Goal: Find specific page/section: Find specific page/section

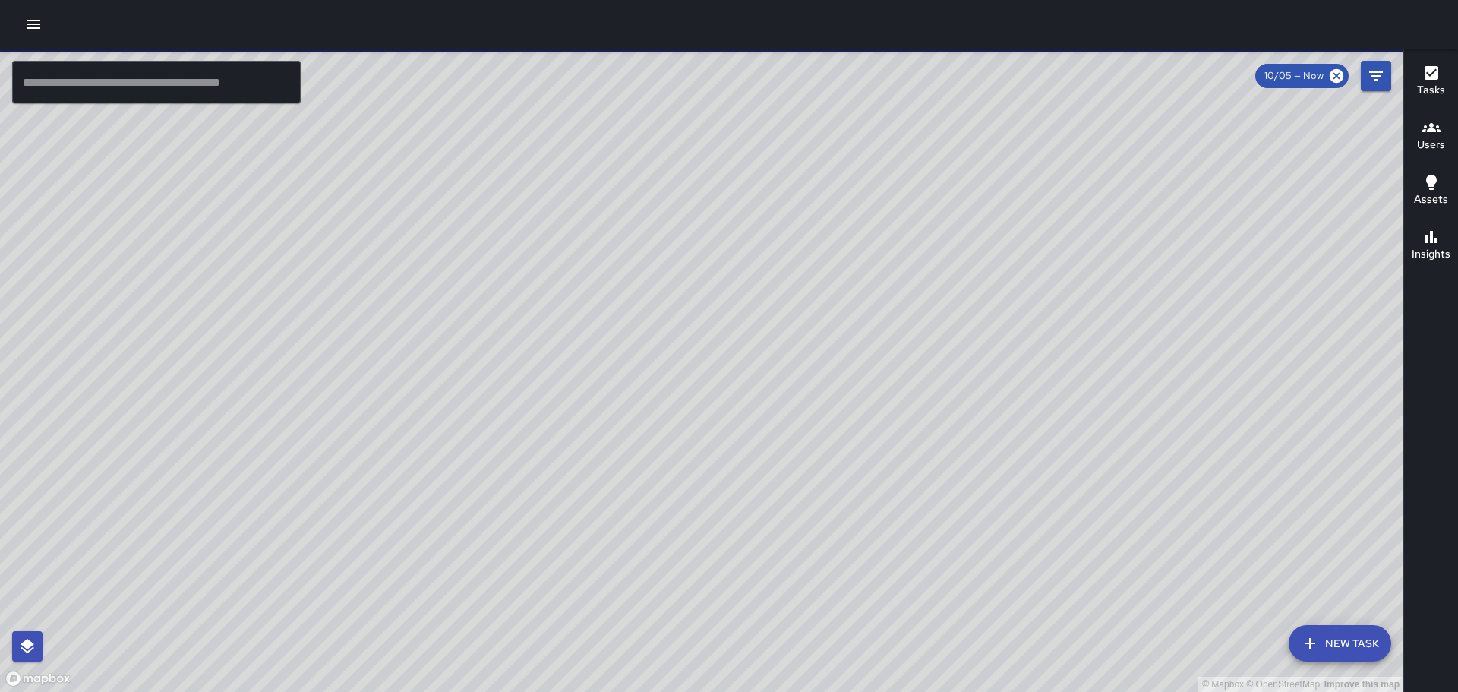
click at [160, 73] on input "text" at bounding box center [156, 82] width 289 height 43
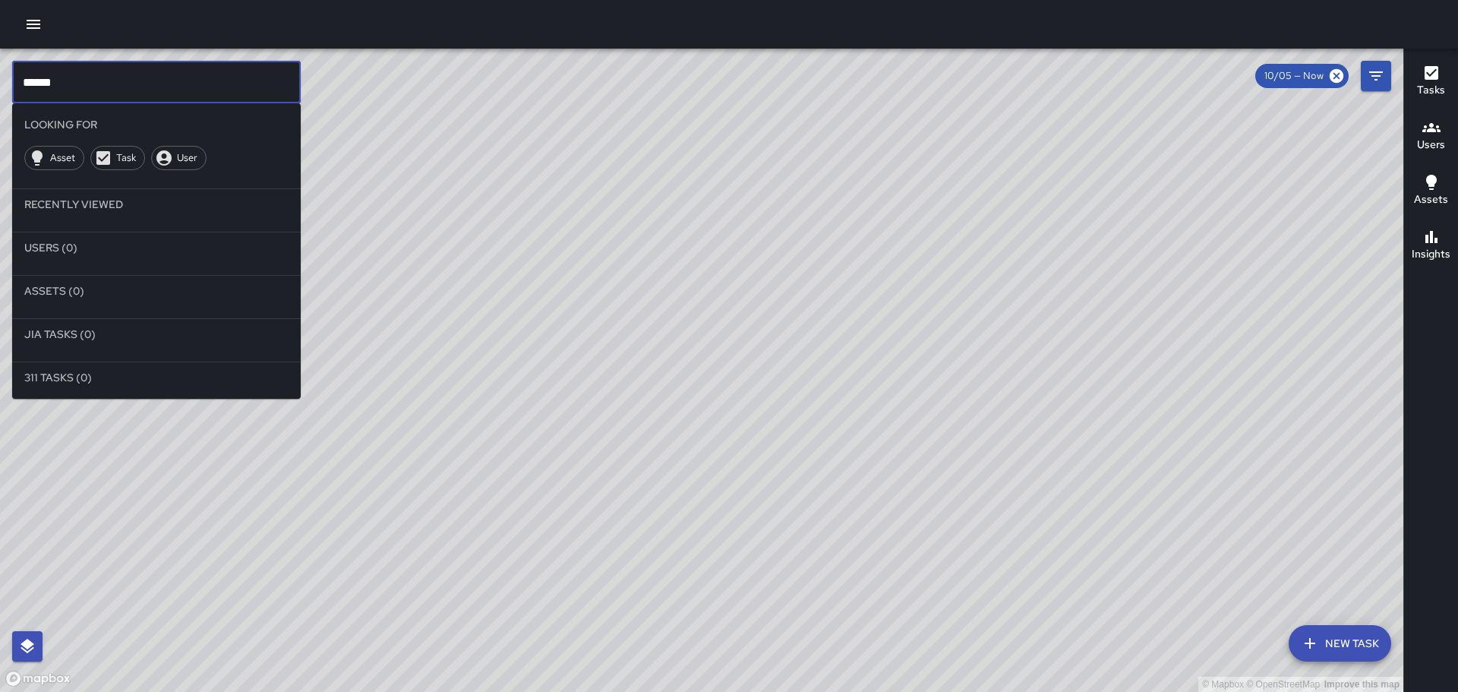
type input "******"
click at [188, 149] on div "User" at bounding box center [178, 158] width 55 height 24
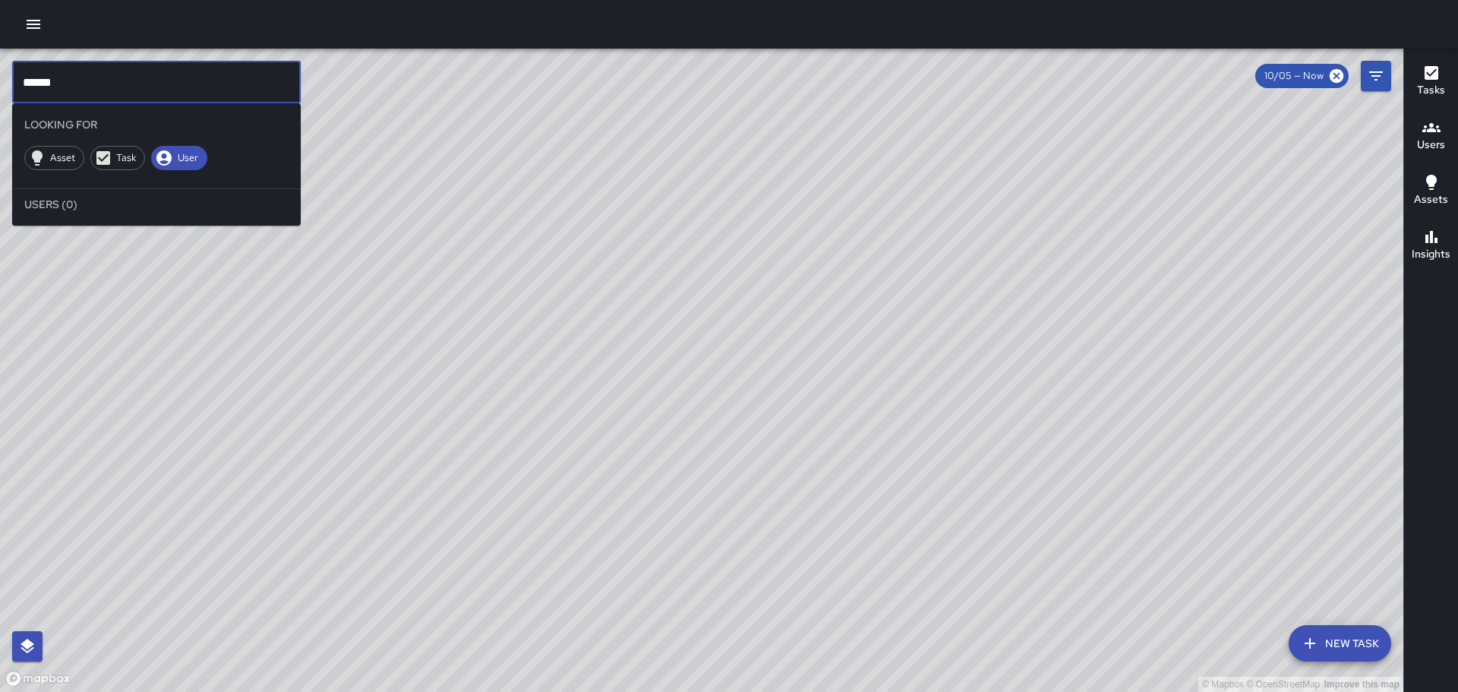
click at [81, 77] on input "******" at bounding box center [156, 82] width 289 height 43
drag, startPoint x: 866, startPoint y: 393, endPoint x: 587, endPoint y: 231, distance: 323.2
click at [587, 231] on div "© Mapbox © OpenStreetMap Improve this map" at bounding box center [701, 370] width 1403 height 643
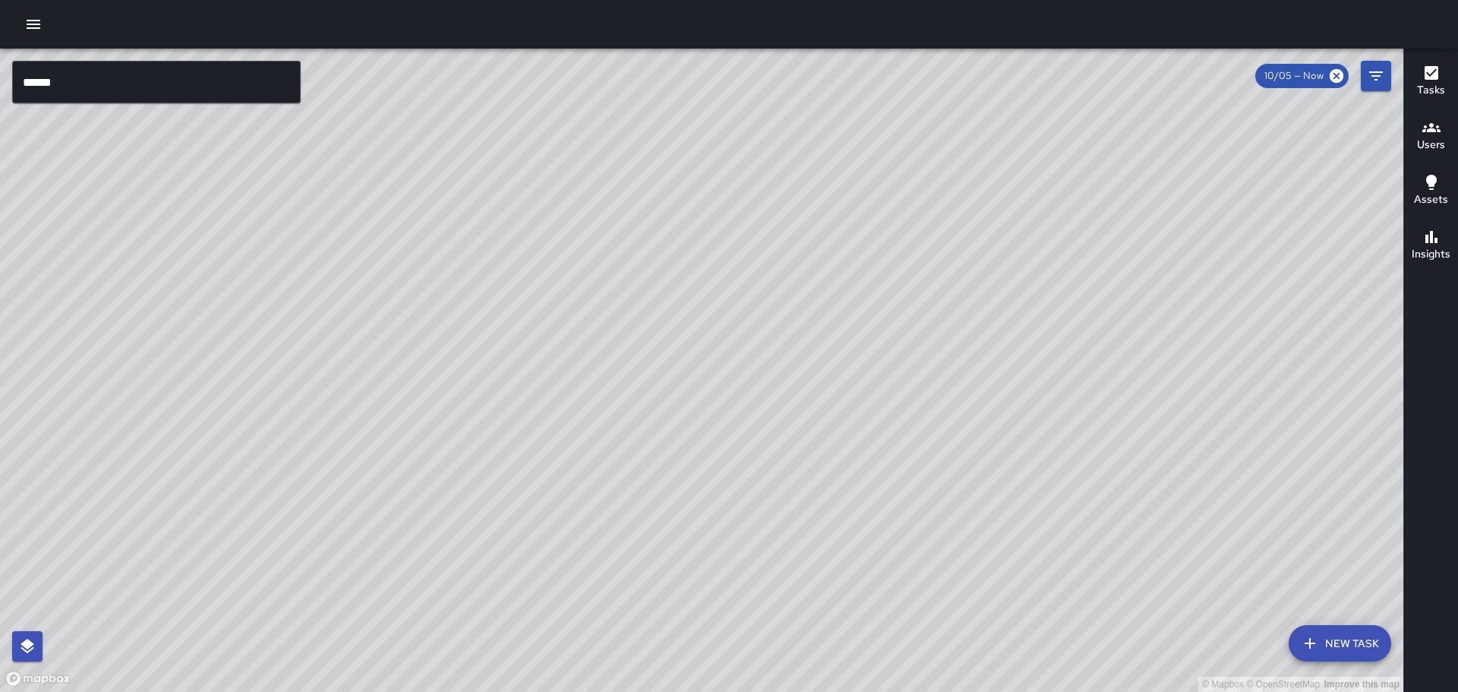
drag, startPoint x: 677, startPoint y: 262, endPoint x: 1061, endPoint y: 674, distance: 563.5
click at [1060, 691] on html "© Mapbox © OpenStreetMap Improve this map ****** ​ New Task 10/05 — Now Map Lay…" at bounding box center [729, 346] width 1458 height 692
drag, startPoint x: 870, startPoint y: 380, endPoint x: 771, endPoint y: 407, distance: 103.2
click at [776, 418] on div "© Mapbox © OpenStreetMap Improve this map" at bounding box center [701, 370] width 1403 height 643
drag, startPoint x: 771, startPoint y: 407, endPoint x: 421, endPoint y: 230, distance: 391.5
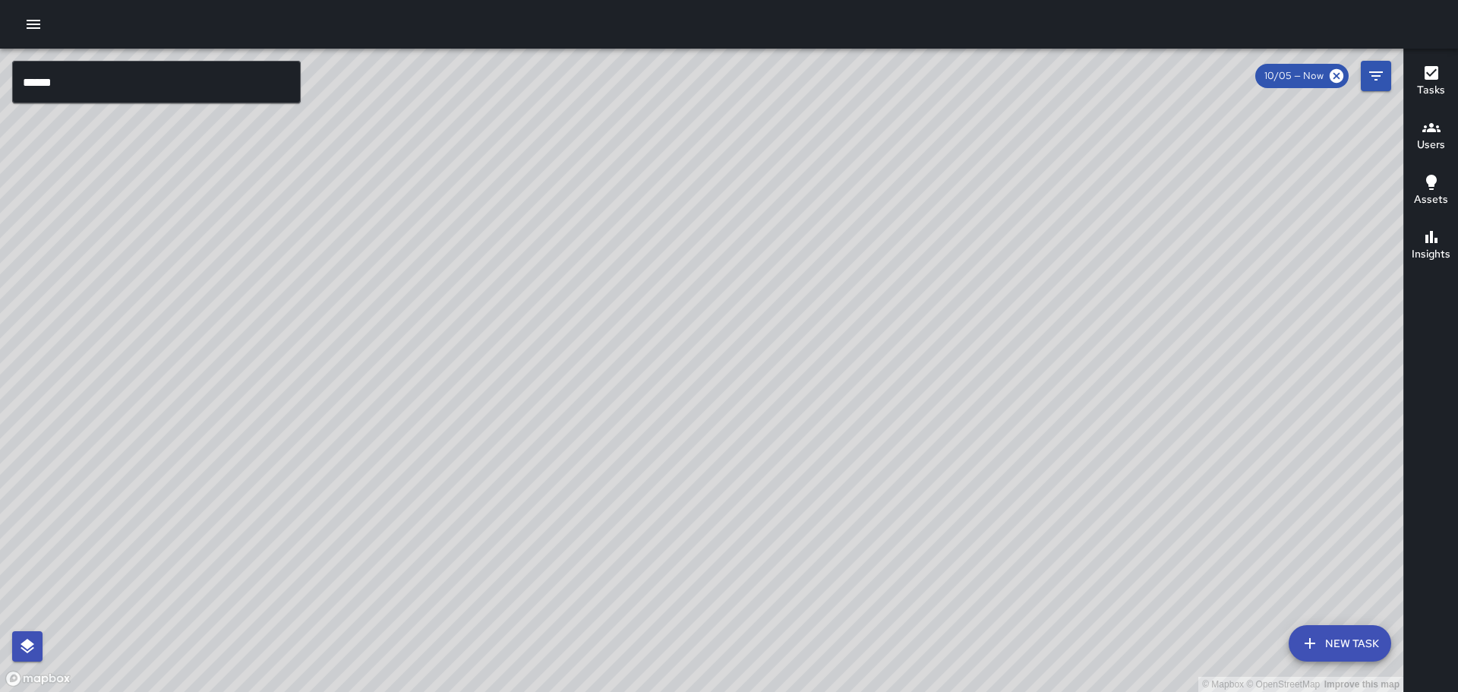
click at [421, 230] on div "© Mapbox © OpenStreetMap Improve this map" at bounding box center [701, 370] width 1403 height 643
drag, startPoint x: 831, startPoint y: 475, endPoint x: 728, endPoint y: 277, distance: 222.4
click at [728, 277] on div "© Mapbox © OpenStreetMap Improve this map" at bounding box center [701, 370] width 1403 height 643
drag, startPoint x: 700, startPoint y: 292, endPoint x: 709, endPoint y: 415, distance: 124.1
click at [709, 415] on div "© Mapbox © OpenStreetMap Improve this map" at bounding box center [701, 370] width 1403 height 643
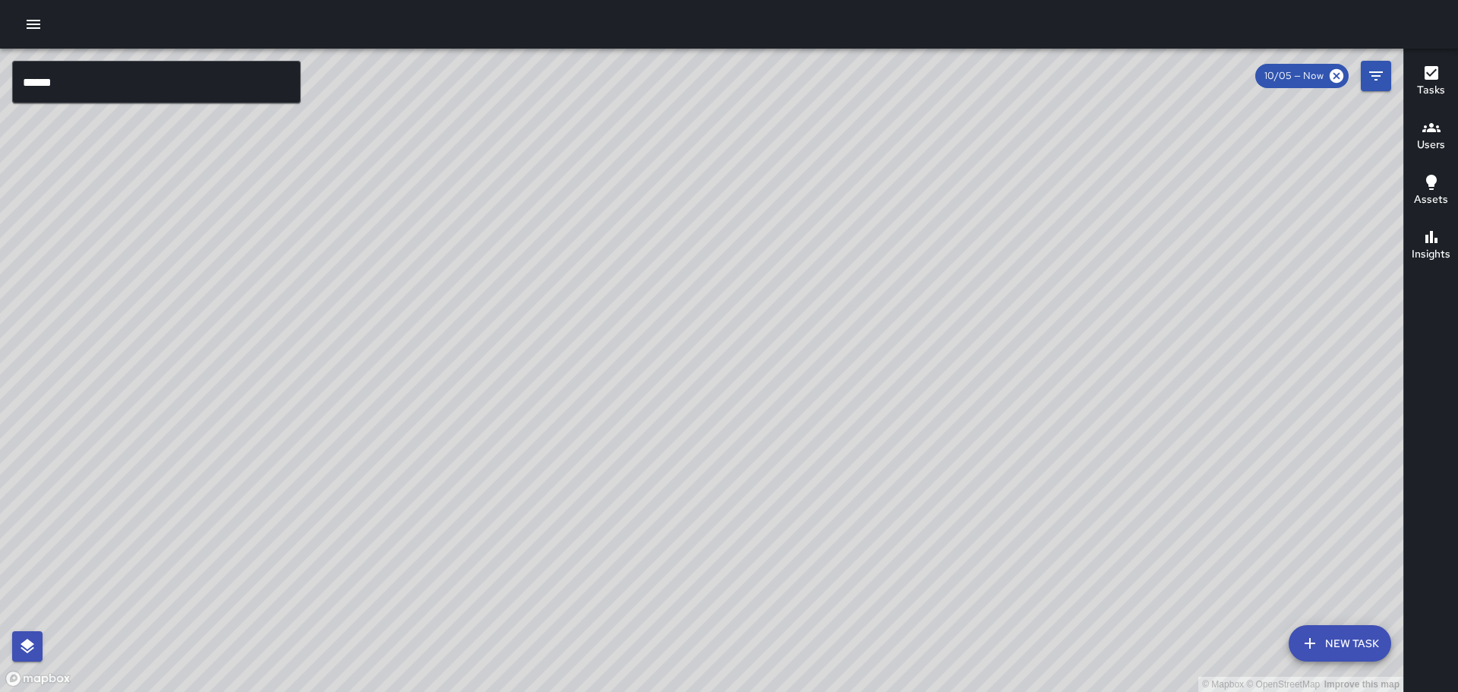
drag, startPoint x: 683, startPoint y: 351, endPoint x: 834, endPoint y: 599, distance: 290.6
click at [831, 604] on div "© Mapbox © OpenStreetMap Improve this map" at bounding box center [701, 370] width 1403 height 643
drag, startPoint x: 851, startPoint y: 399, endPoint x: 755, endPoint y: 415, distance: 97.7
click at [757, 425] on div "© Mapbox © OpenStreetMap Improve this map" at bounding box center [701, 370] width 1403 height 643
drag, startPoint x: 754, startPoint y: 377, endPoint x: 1055, endPoint y: 584, distance: 365.8
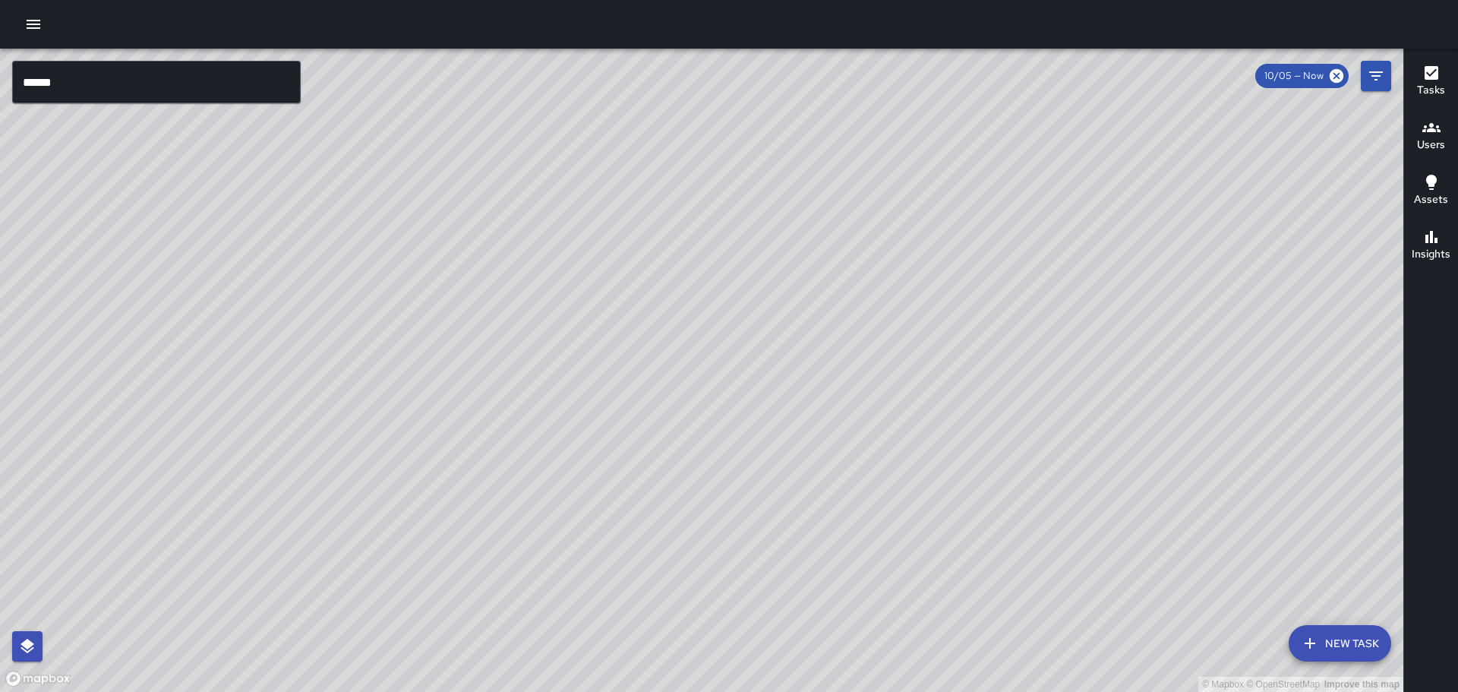
click at [1156, 691] on html "© Mapbox © OpenStreetMap Improve this map ****** ​ New Task 10/05 — Now Map Lay…" at bounding box center [729, 346] width 1458 height 692
drag, startPoint x: 731, startPoint y: 200, endPoint x: 407, endPoint y: -63, distance: 417.8
click at [407, 0] on html "© Mapbox © OpenStreetMap Improve this map ****** ​ New Task 10/05 — Now Map Lay…" at bounding box center [729, 346] width 1458 height 692
drag, startPoint x: 813, startPoint y: 675, endPoint x: 520, endPoint y: -92, distance: 821.0
click at [520, 0] on html "© Mapbox © OpenStreetMap Improve this map ****** ​ New Task 10/05 — Now Map Lay…" at bounding box center [729, 346] width 1458 height 692
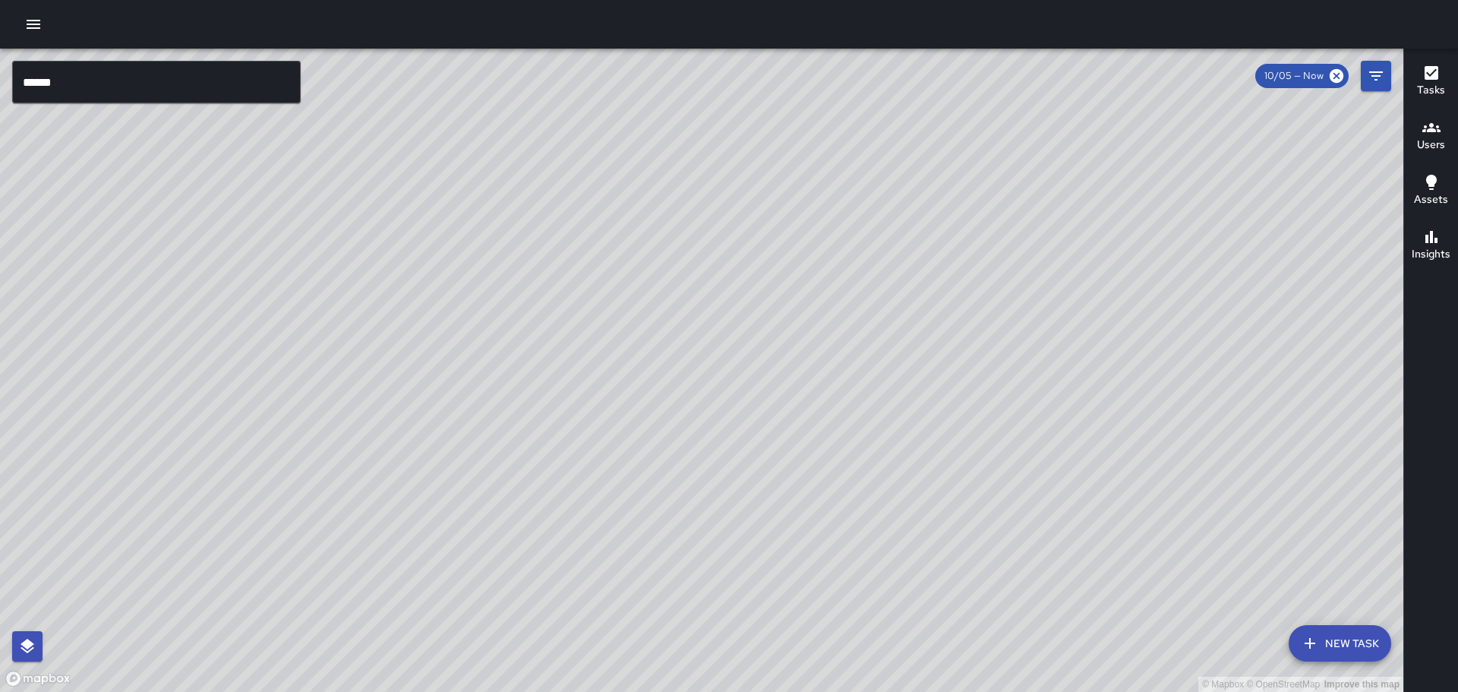
drag, startPoint x: 916, startPoint y: 412, endPoint x: 637, endPoint y: -7, distance: 503.1
click at [637, 0] on html "© Mapbox © OpenStreetMap Improve this map ****** ​ New Task 10/05 — Now Map Lay…" at bounding box center [729, 346] width 1458 height 692
drag, startPoint x: 967, startPoint y: 431, endPoint x: 597, endPoint y: 28, distance: 547.1
click at [597, 28] on div "© Mapbox © OpenStreetMap Improve this map ****** ​ New Task 10/05 — Now Map Lay…" at bounding box center [729, 346] width 1458 height 692
drag, startPoint x: 1047, startPoint y: 541, endPoint x: 970, endPoint y: 457, distance: 114.5
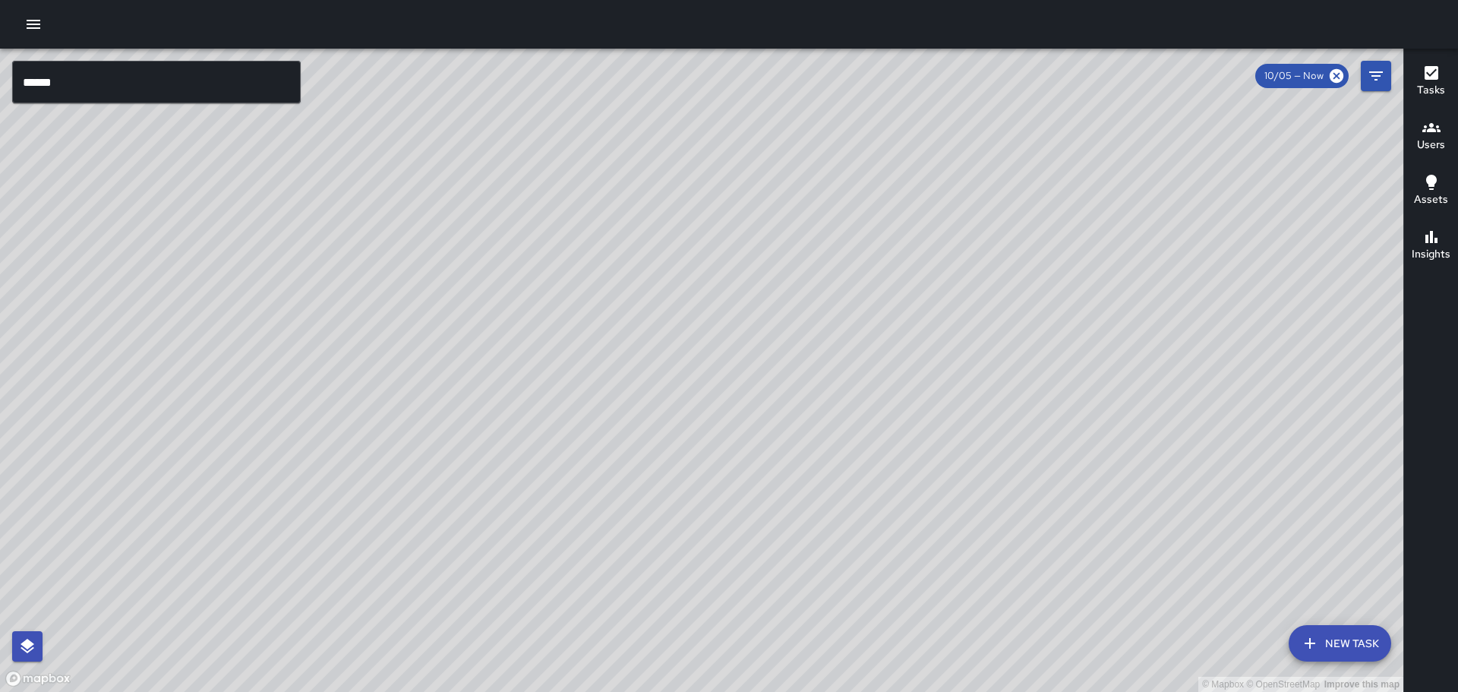
click at [971, 459] on div "© Mapbox © OpenStreetMap Improve this map" at bounding box center [701, 370] width 1403 height 643
click at [889, 408] on div "© Mapbox © OpenStreetMap Improve this map" at bounding box center [701, 370] width 1403 height 643
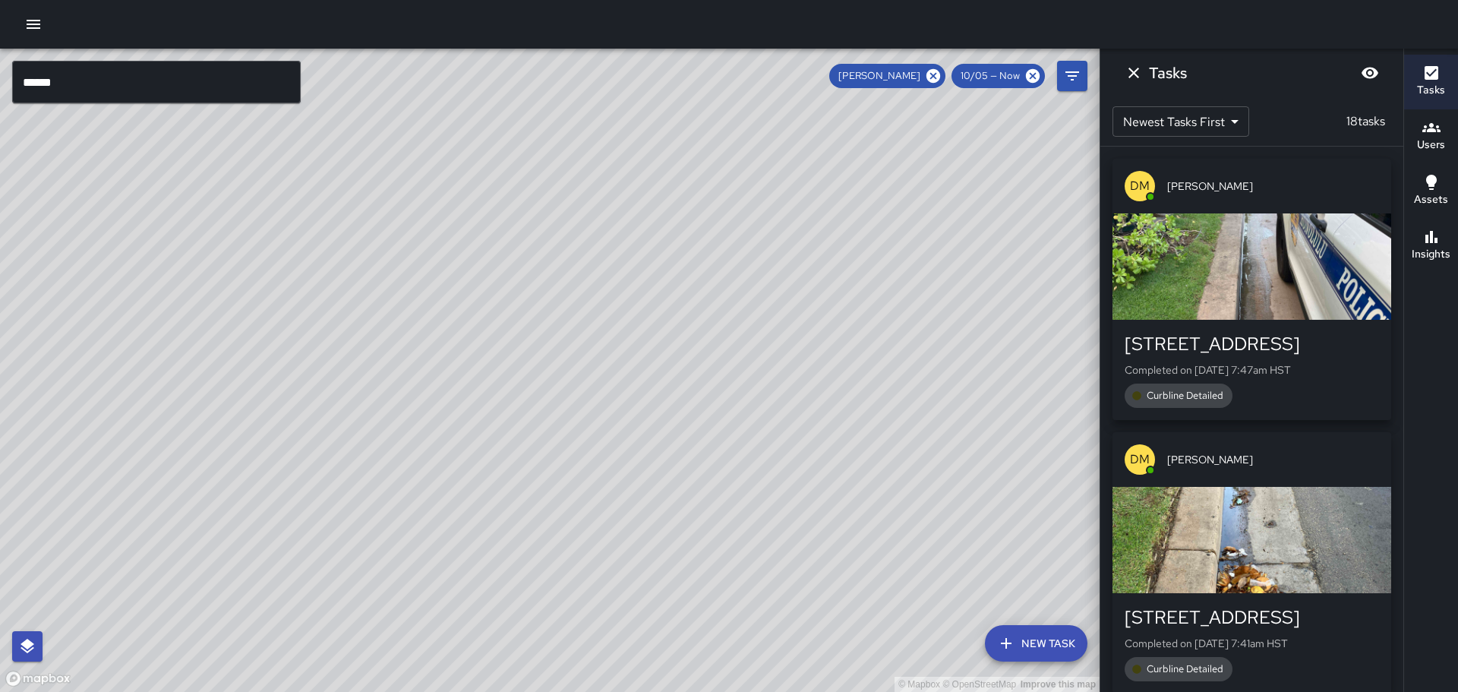
drag, startPoint x: 478, startPoint y: 278, endPoint x: 317, endPoint y: 162, distance: 198.1
click at [317, 162] on div "© Mapbox © OpenStreetMap Improve this map" at bounding box center [549, 370] width 1099 height 643
drag, startPoint x: 662, startPoint y: 497, endPoint x: 585, endPoint y: 305, distance: 206.4
click at [585, 305] on div "© Mapbox © OpenStreetMap Improve this map" at bounding box center [549, 370] width 1099 height 643
drag, startPoint x: 387, startPoint y: 264, endPoint x: 716, endPoint y: 590, distance: 462.8
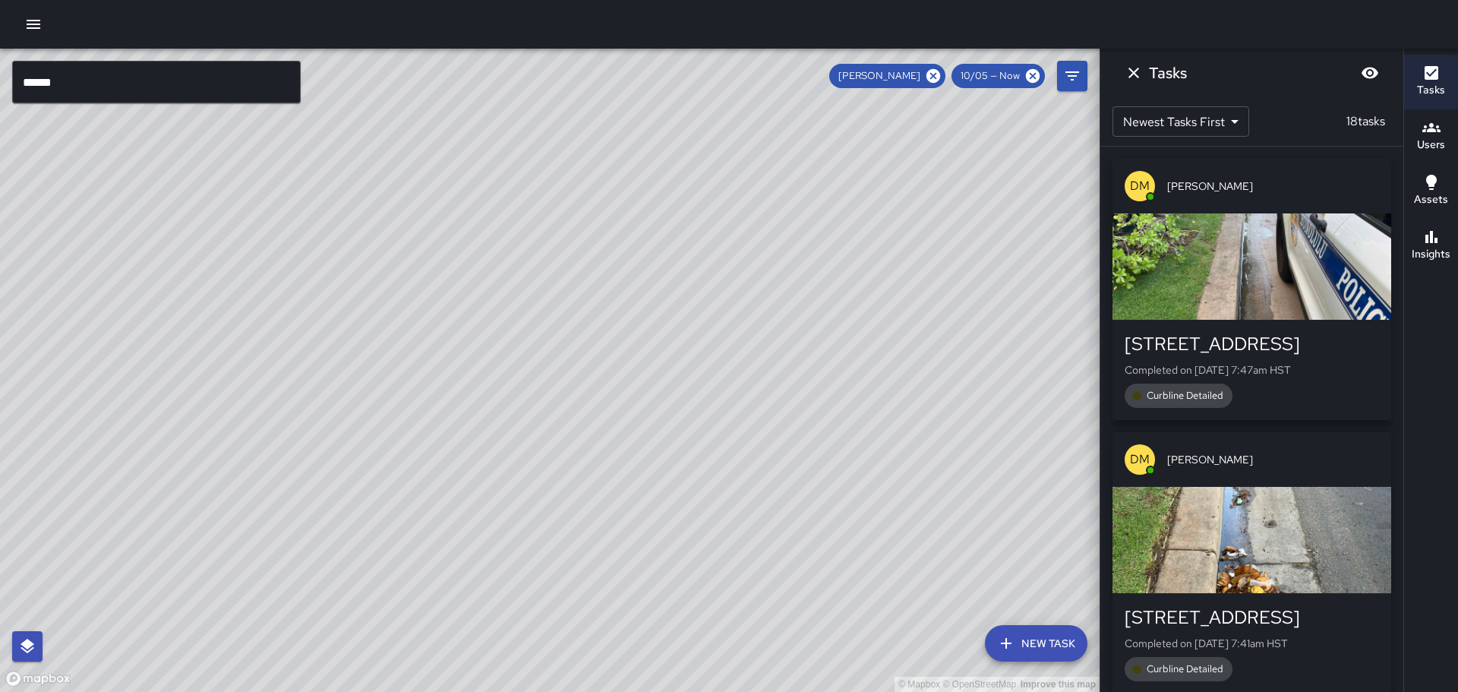
click at [713, 595] on div "© Mapbox © OpenStreetMap Improve this map" at bounding box center [549, 370] width 1099 height 643
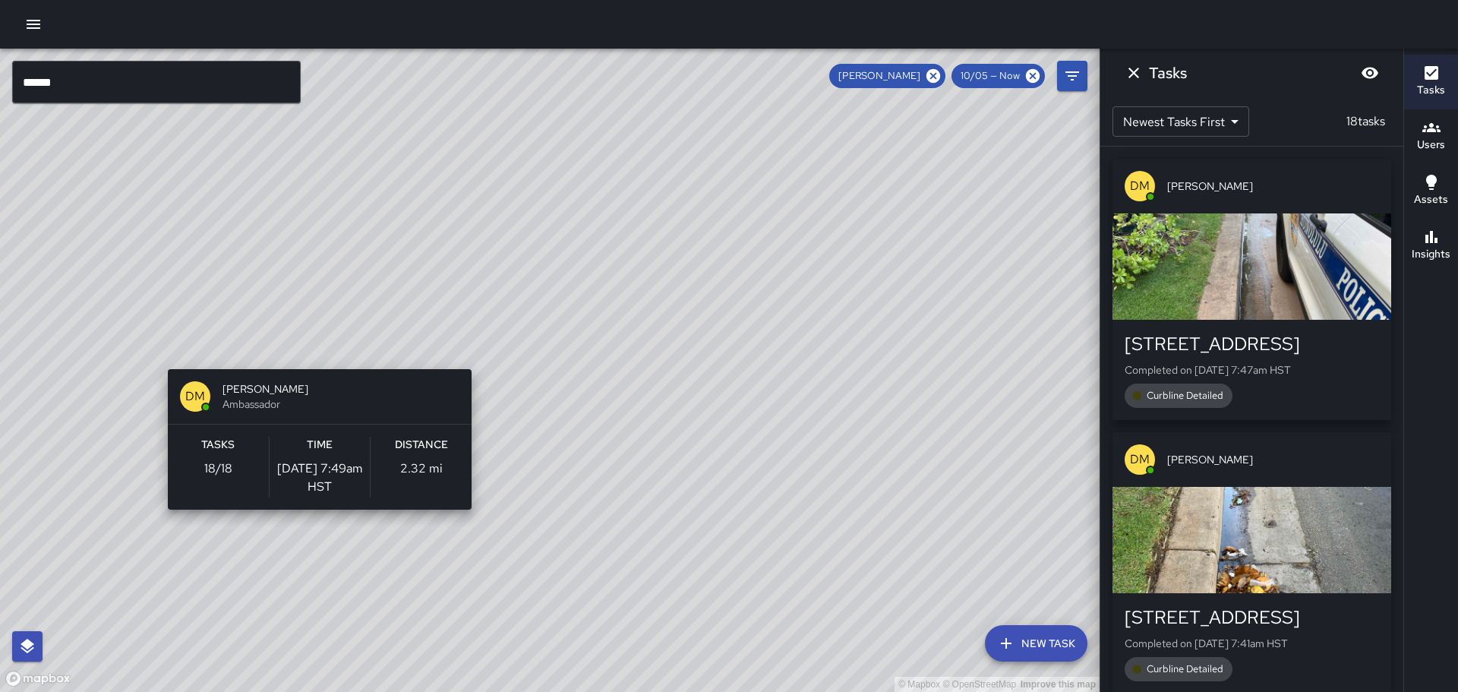
click at [314, 360] on div "© Mapbox © OpenStreetMap Improve this map DM [PERSON_NAME] Ambassador Tasks 18 …" at bounding box center [549, 370] width 1099 height 643
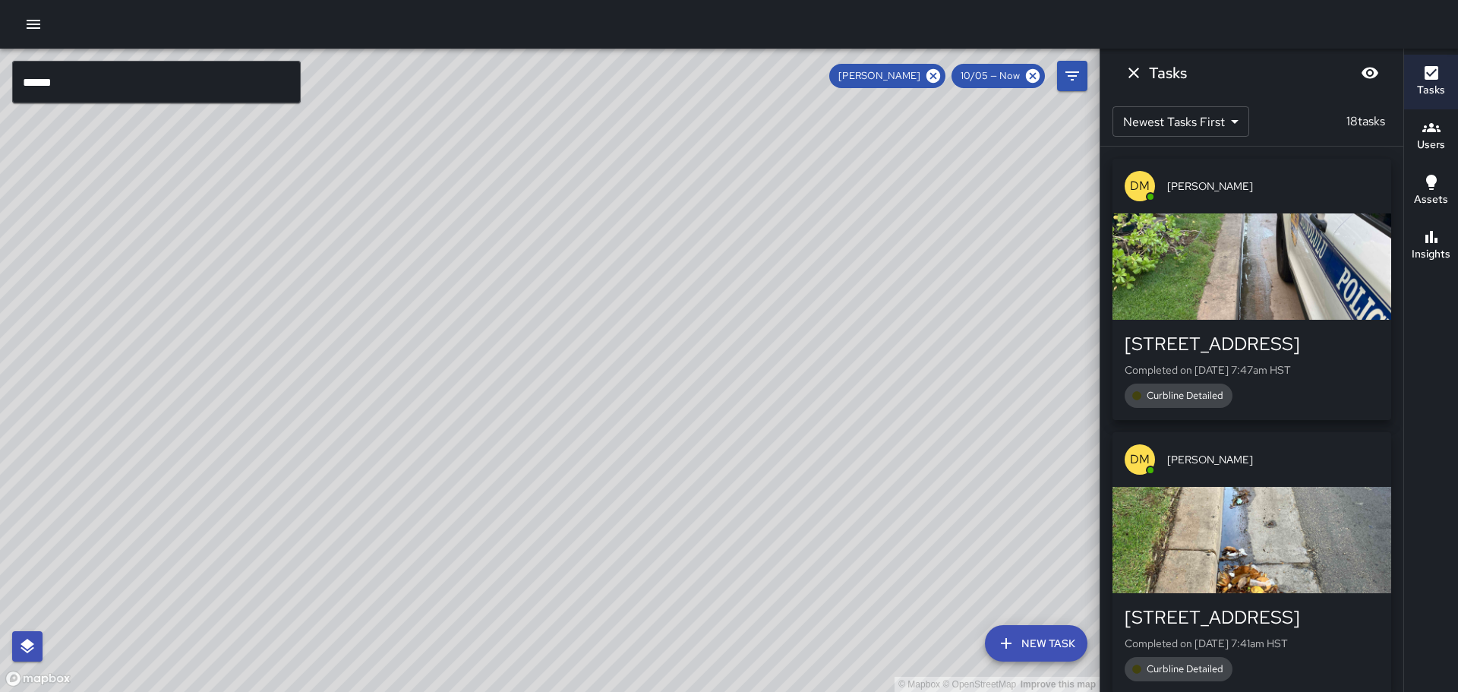
drag, startPoint x: 180, startPoint y: 214, endPoint x: 434, endPoint y: 465, distance: 357.0
click at [434, 465] on div "© Mapbox © OpenStreetMap Improve this map" at bounding box center [549, 370] width 1099 height 643
drag, startPoint x: 699, startPoint y: 542, endPoint x: 595, endPoint y: 191, distance: 366.6
click at [595, 191] on div "© Mapbox © OpenStreetMap Improve this map" at bounding box center [549, 370] width 1099 height 643
drag, startPoint x: 823, startPoint y: 270, endPoint x: 954, endPoint y: 389, distance: 176.9
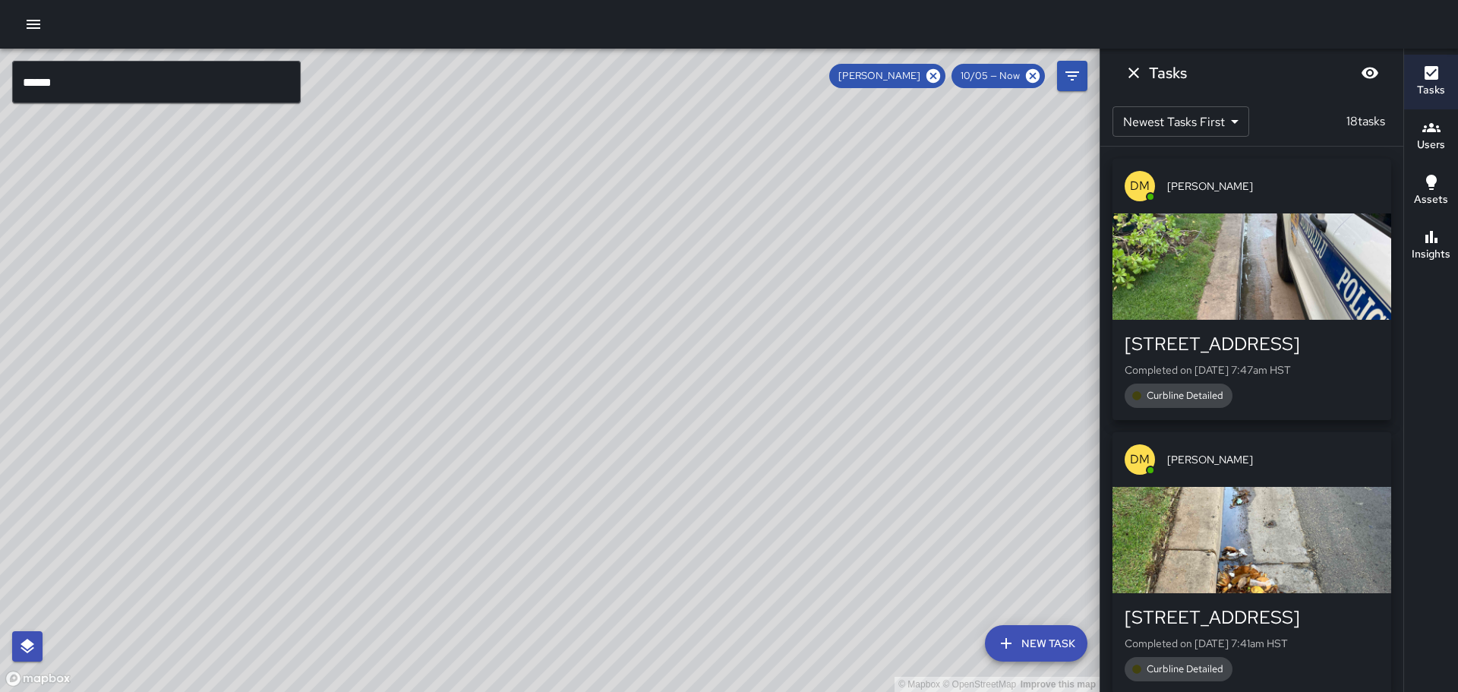
click at [954, 389] on div "© Mapbox © OpenStreetMap Improve this map" at bounding box center [549, 370] width 1099 height 643
drag, startPoint x: 891, startPoint y: 490, endPoint x: 721, endPoint y: 118, distance: 409.1
click at [721, 118] on div "© Mapbox © OpenStreetMap Improve this map" at bounding box center [549, 370] width 1099 height 643
drag, startPoint x: 703, startPoint y: 209, endPoint x: 752, endPoint y: 345, distance: 144.3
click at [751, 351] on div "© Mapbox © OpenStreetMap Improve this map" at bounding box center [549, 370] width 1099 height 643
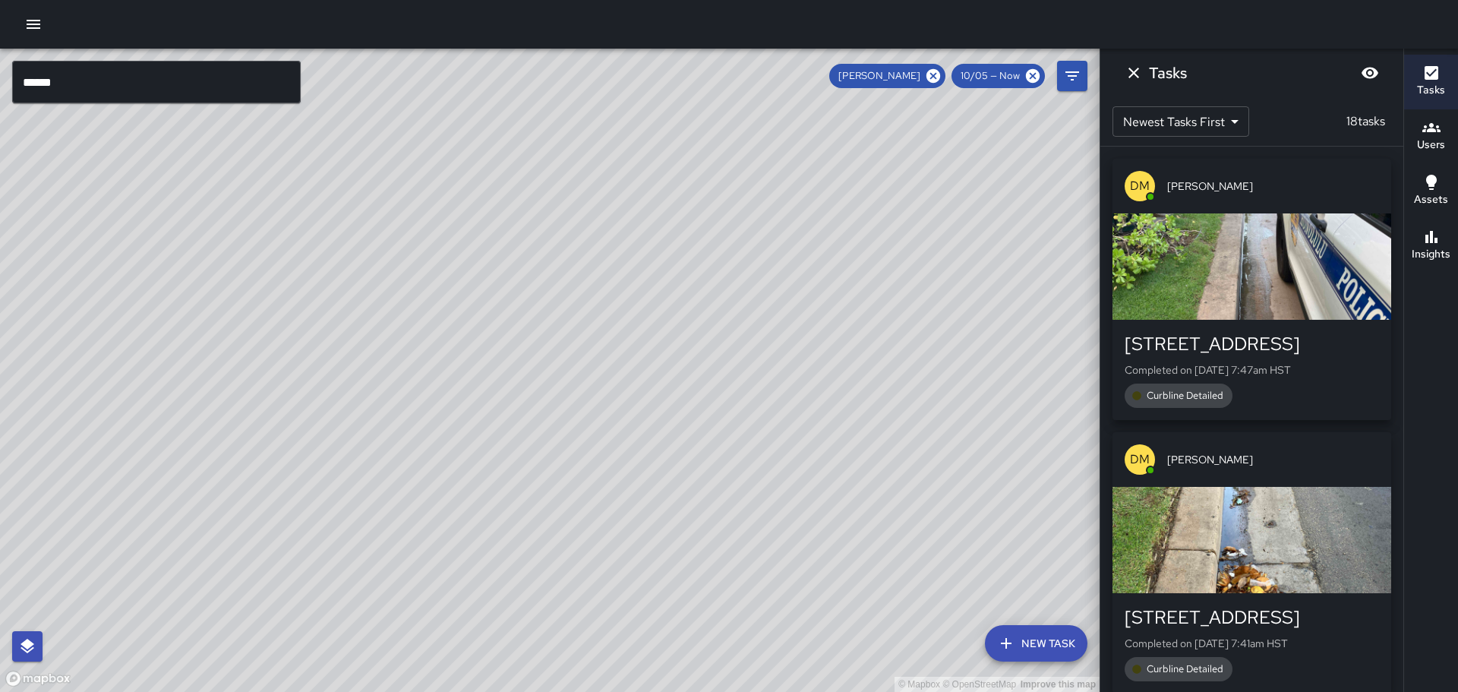
click at [809, 229] on div "© Mapbox © OpenStreetMap Improve this map" at bounding box center [549, 370] width 1099 height 643
drag, startPoint x: 986, startPoint y: 329, endPoint x: 664, endPoint y: 111, distance: 388.7
click at [664, 111] on div "© Mapbox © OpenStreetMap Improve this map" at bounding box center [549, 370] width 1099 height 643
drag, startPoint x: 857, startPoint y: 155, endPoint x: 904, endPoint y: 217, distance: 77.6
click at [904, 217] on div "© Mapbox © OpenStreetMap Improve this map" at bounding box center [549, 370] width 1099 height 643
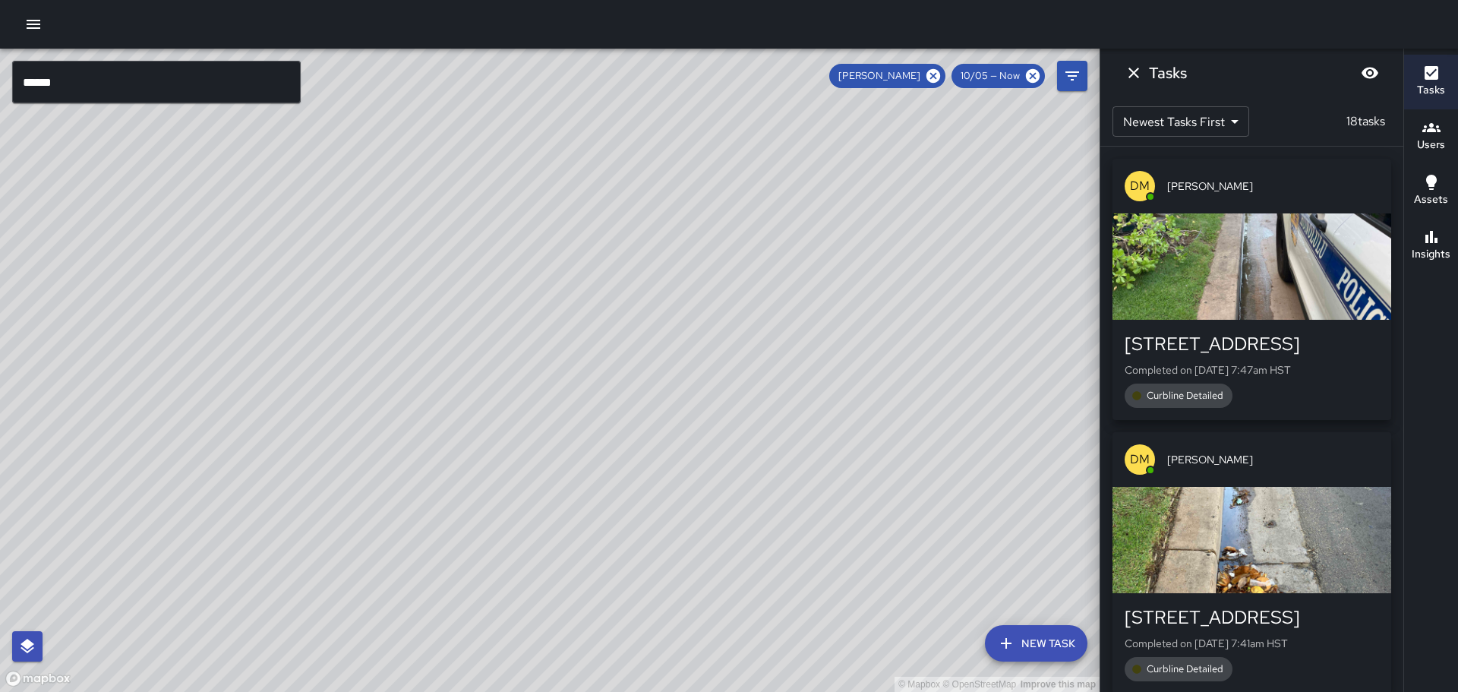
drag, startPoint x: 794, startPoint y: 310, endPoint x: 729, endPoint y: 163, distance: 160.4
click at [729, 163] on div "© Mapbox © OpenStreetMap Improve this map" at bounding box center [549, 370] width 1099 height 643
drag, startPoint x: 830, startPoint y: 318, endPoint x: 578, endPoint y: 520, distance: 323.0
click at [578, 520] on div "© Mapbox © OpenStreetMap Improve this map" at bounding box center [549, 370] width 1099 height 643
drag, startPoint x: 711, startPoint y: 405, endPoint x: 710, endPoint y: 191, distance: 213.4
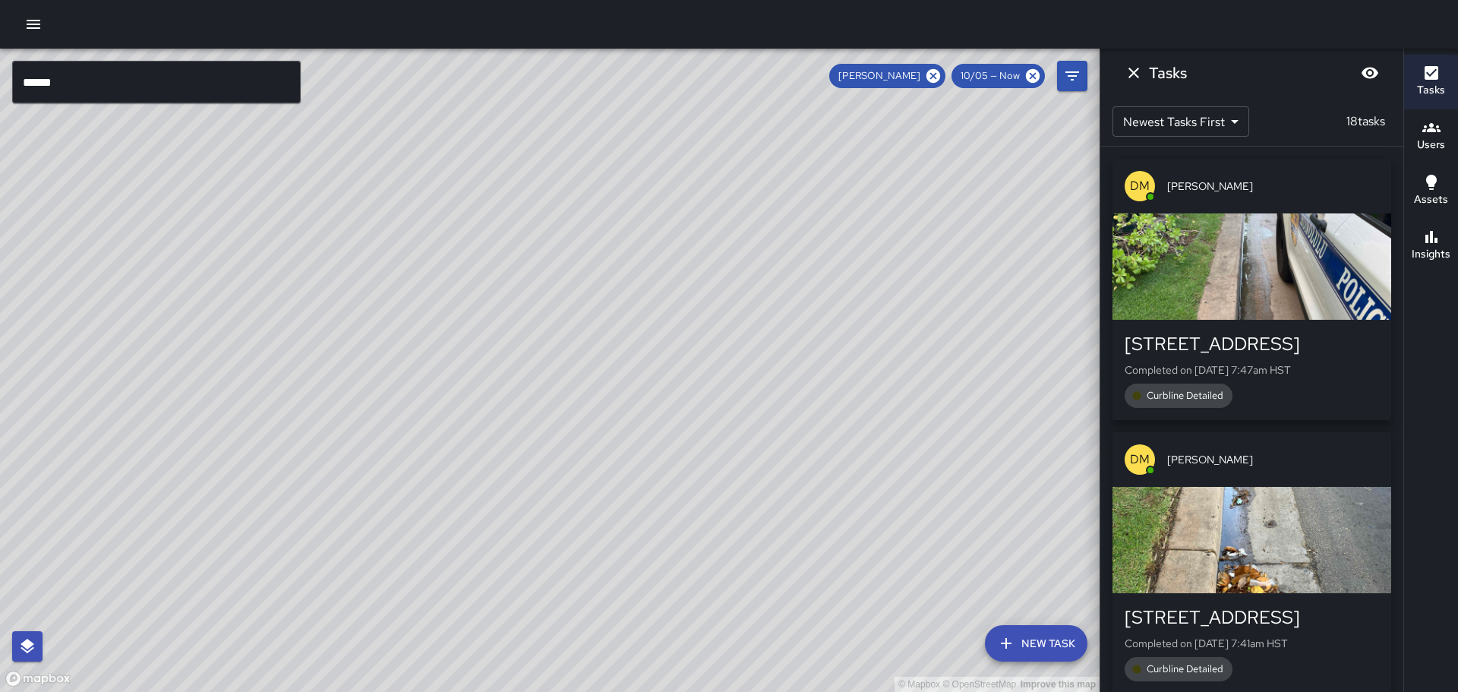
click at [710, 191] on div "© Mapbox © OpenStreetMap Improve this map" at bounding box center [549, 370] width 1099 height 643
drag, startPoint x: 726, startPoint y: 415, endPoint x: 799, endPoint y: 273, distance: 158.9
click at [799, 273] on div "© Mapbox © OpenStreetMap Improve this map" at bounding box center [549, 370] width 1099 height 643
drag, startPoint x: 809, startPoint y: 367, endPoint x: 948, endPoint y: 218, distance: 203.6
click at [948, 218] on div "© Mapbox © OpenStreetMap Improve this map" at bounding box center [549, 370] width 1099 height 643
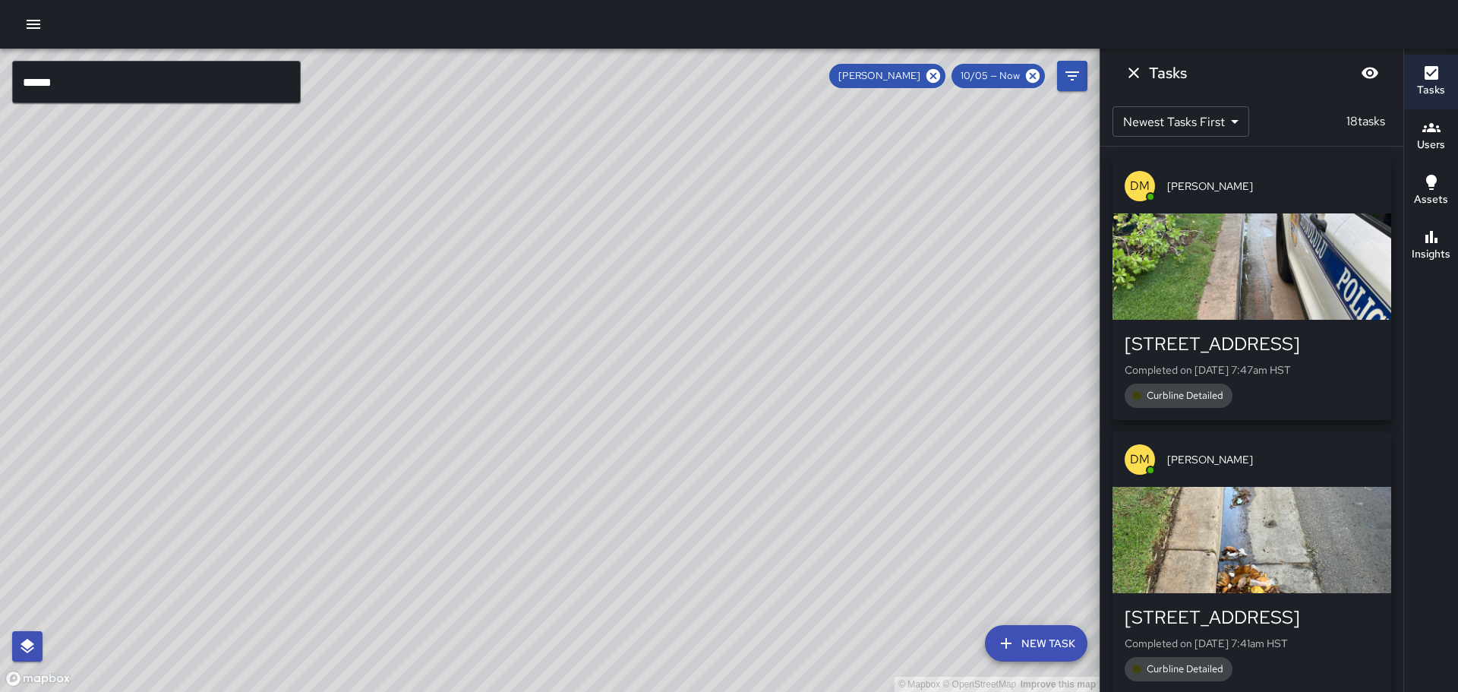
drag, startPoint x: 565, startPoint y: 352, endPoint x: 117, endPoint y: 673, distance: 551.6
click at [109, 691] on html "© Mapbox © OpenStreetMap Improve this map ****** ​ New Task [PERSON_NAME] 10/05…" at bounding box center [729, 346] width 1458 height 692
drag, startPoint x: 109, startPoint y: 472, endPoint x: 160, endPoint y: 468, distance: 51.8
click at [160, 468] on div "© Mapbox © OpenStreetMap Improve this map" at bounding box center [549, 370] width 1099 height 643
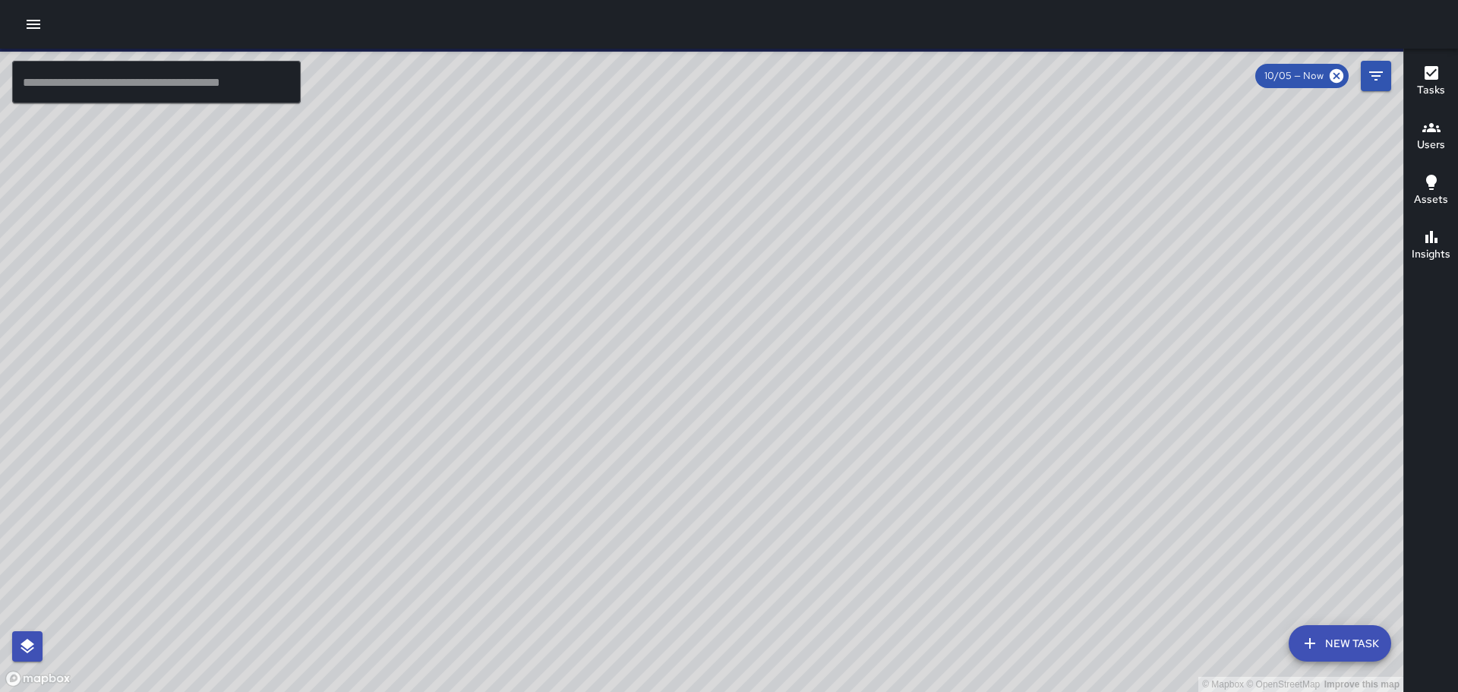
click at [229, 96] on input "text" at bounding box center [156, 82] width 289 height 43
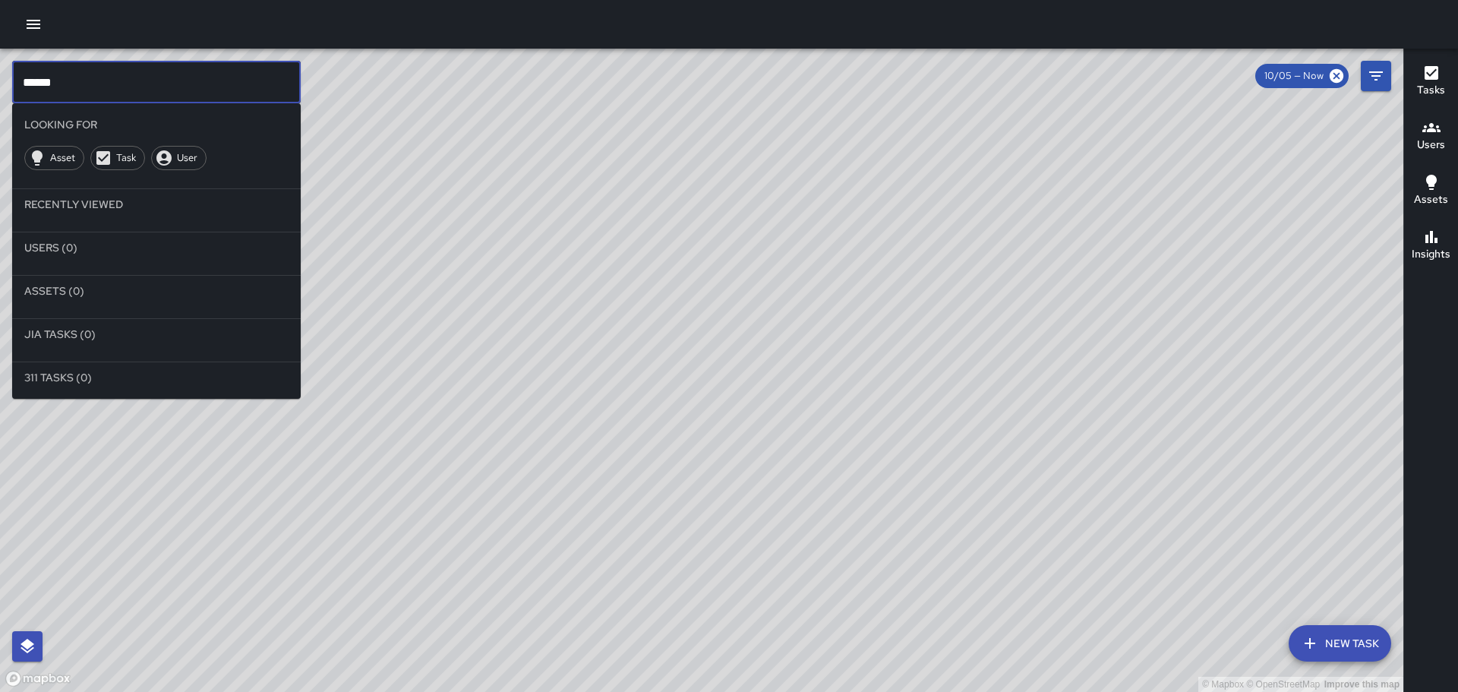
type input "******"
click at [172, 162] on span "User" at bounding box center [187, 157] width 37 height 15
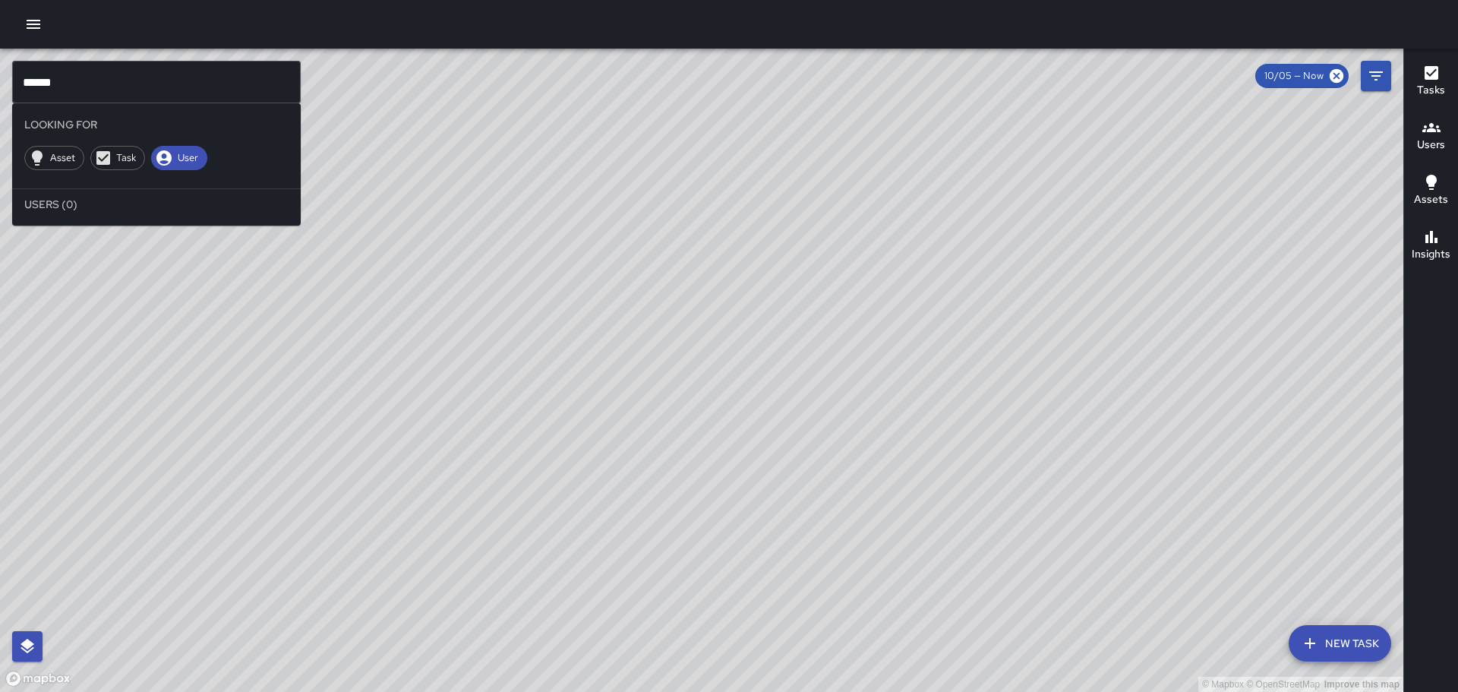
drag, startPoint x: 1043, startPoint y: 494, endPoint x: 856, endPoint y: 380, distance: 218.4
click at [856, 380] on div "© Mapbox © OpenStreetMap Improve this map" at bounding box center [701, 370] width 1403 height 643
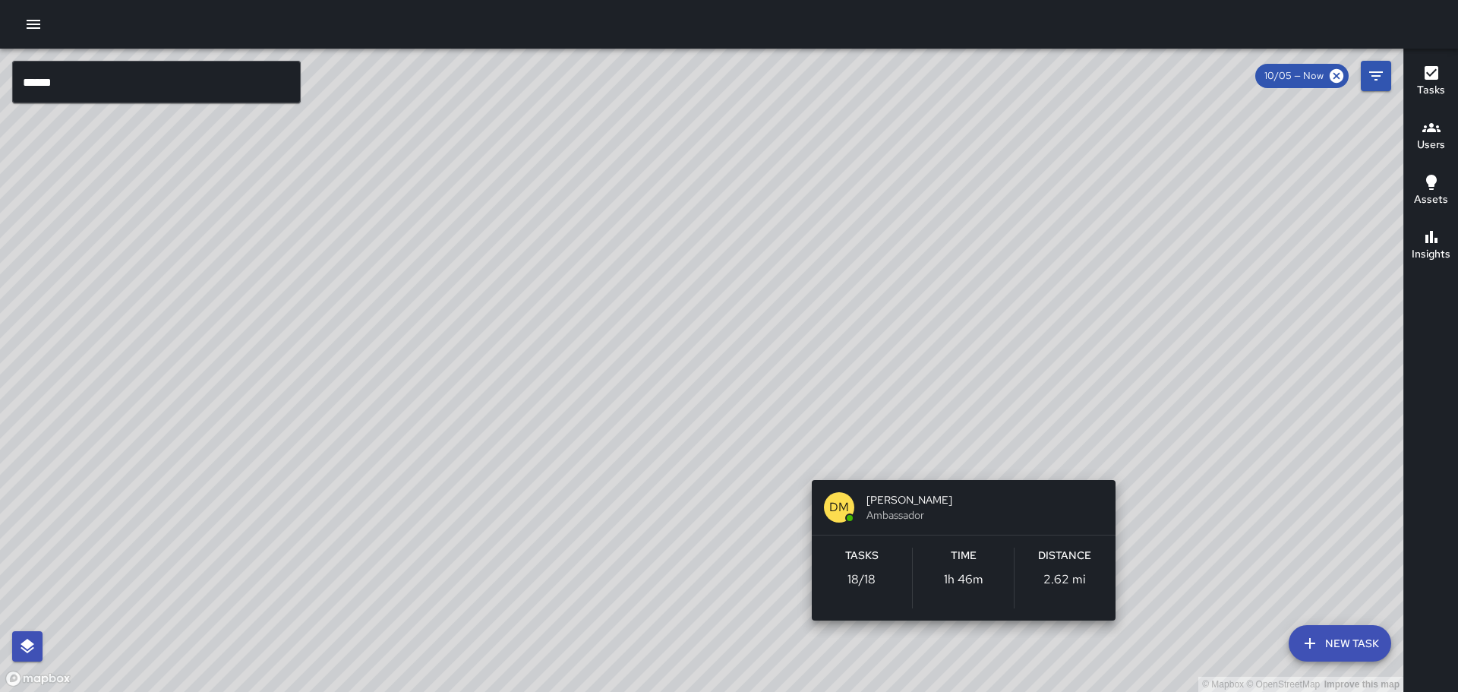
click at [952, 456] on div "© Mapbox © OpenStreetMap Improve this map DM Donald Mcintire Ambassador Tasks 1…" at bounding box center [701, 370] width 1403 height 643
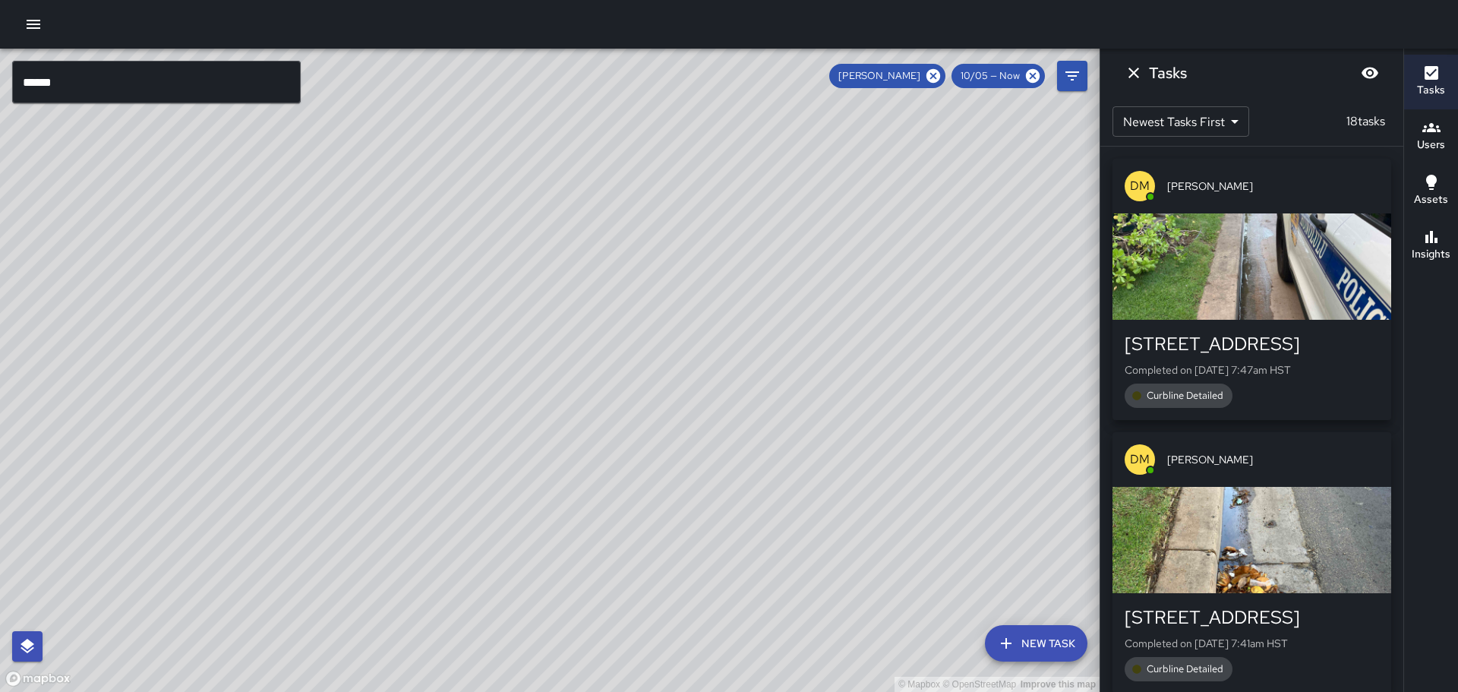
drag, startPoint x: 903, startPoint y: 636, endPoint x: 800, endPoint y: 332, distance: 320.8
click at [800, 332] on div "© Mapbox © OpenStreetMap Improve this map" at bounding box center [549, 370] width 1099 height 643
drag, startPoint x: 645, startPoint y: 503, endPoint x: 600, endPoint y: 320, distance: 188.4
click at [600, 320] on div "© Mapbox © OpenStreetMap Improve this map" at bounding box center [549, 370] width 1099 height 643
drag, startPoint x: 600, startPoint y: 320, endPoint x: 591, endPoint y: 380, distance: 60.7
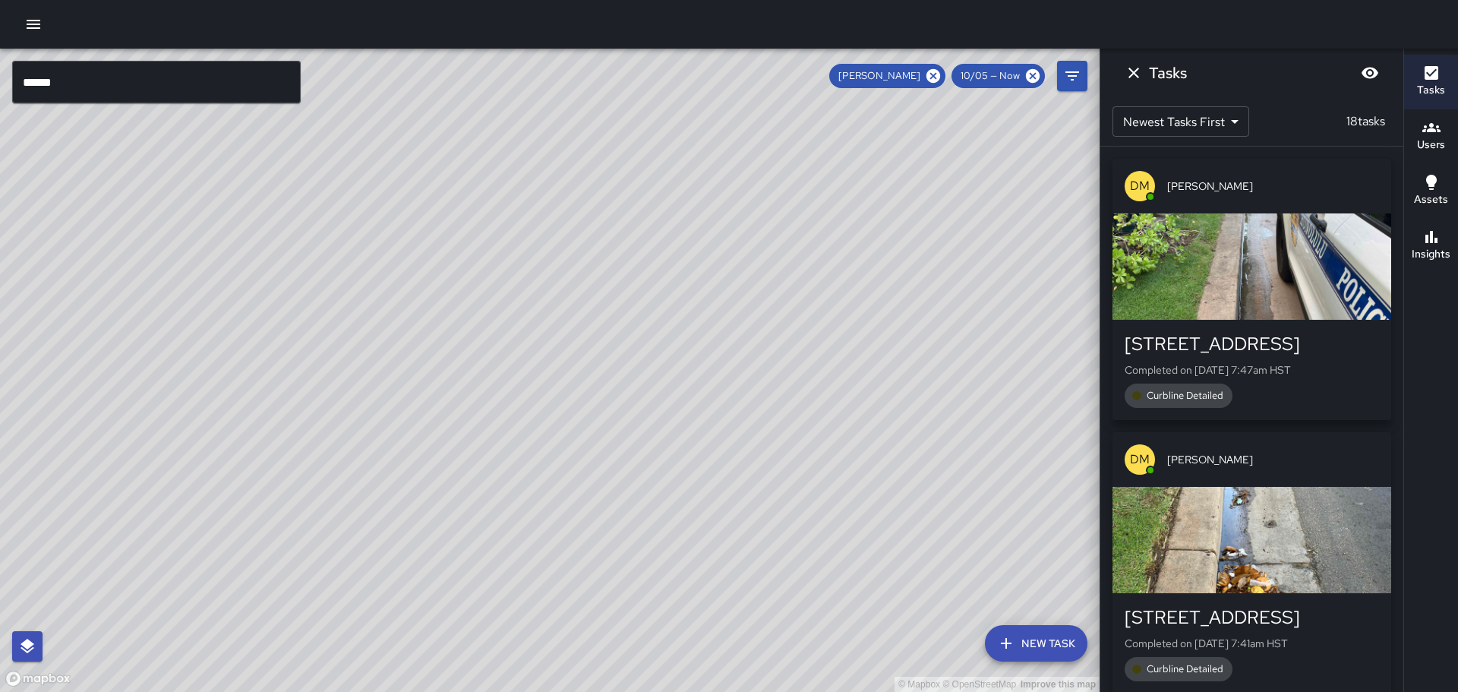
click at [591, 380] on div "© Mapbox © OpenStreetMap Improve this map" at bounding box center [549, 370] width 1099 height 643
